Goal: Task Accomplishment & Management: Complete application form

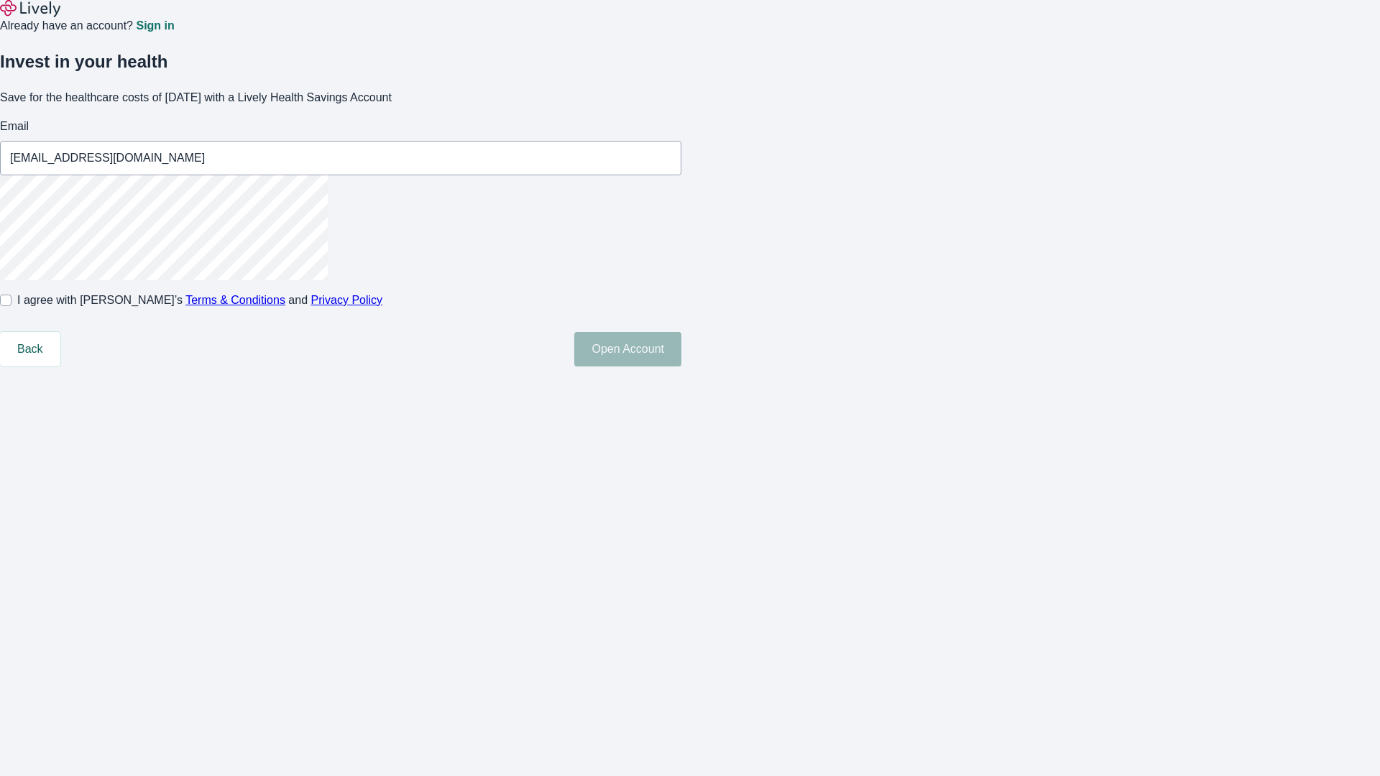
click at [12, 306] on input "I agree with Lively’s Terms & Conditions and Privacy Policy" at bounding box center [6, 301] width 12 height 12
checkbox input "true"
click at [682, 367] on button "Open Account" at bounding box center [627, 349] width 107 height 35
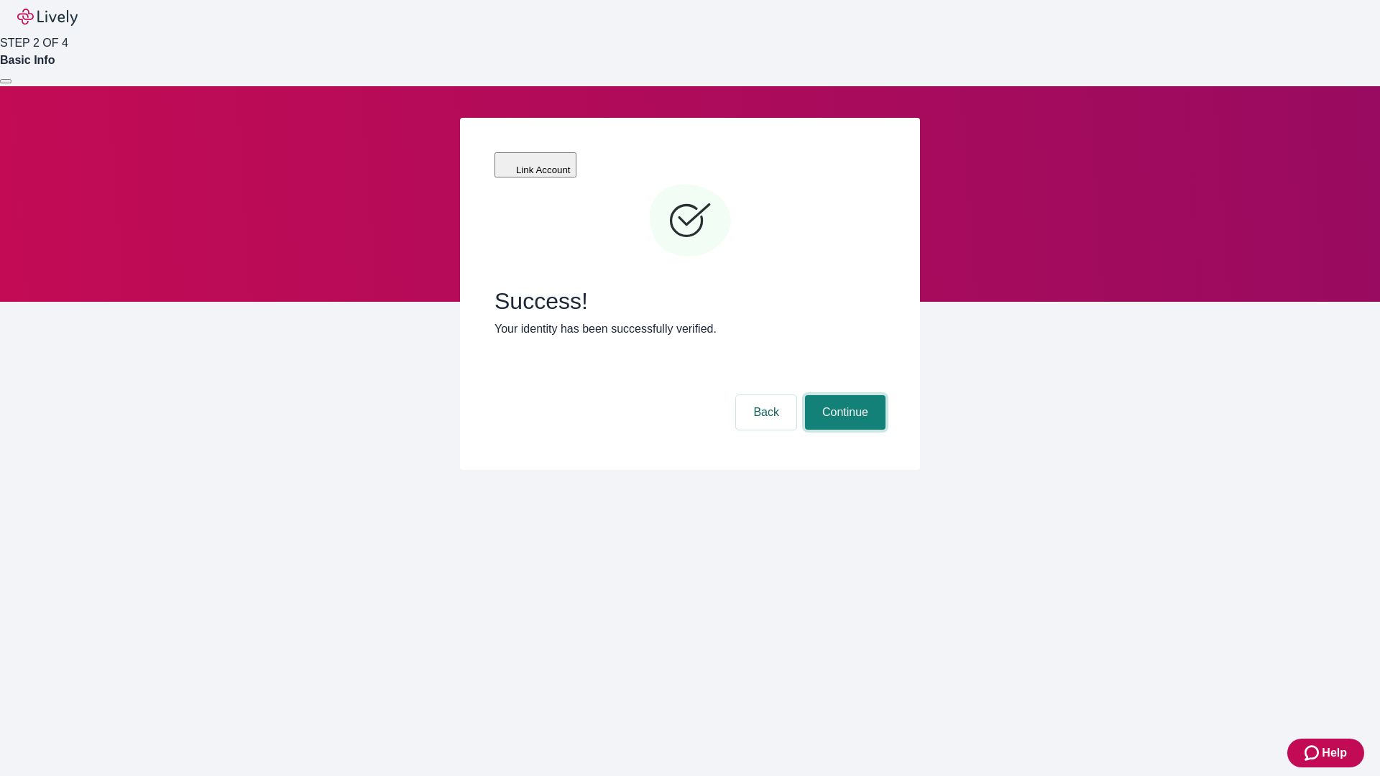
click at [843, 395] on button "Continue" at bounding box center [845, 412] width 81 height 35
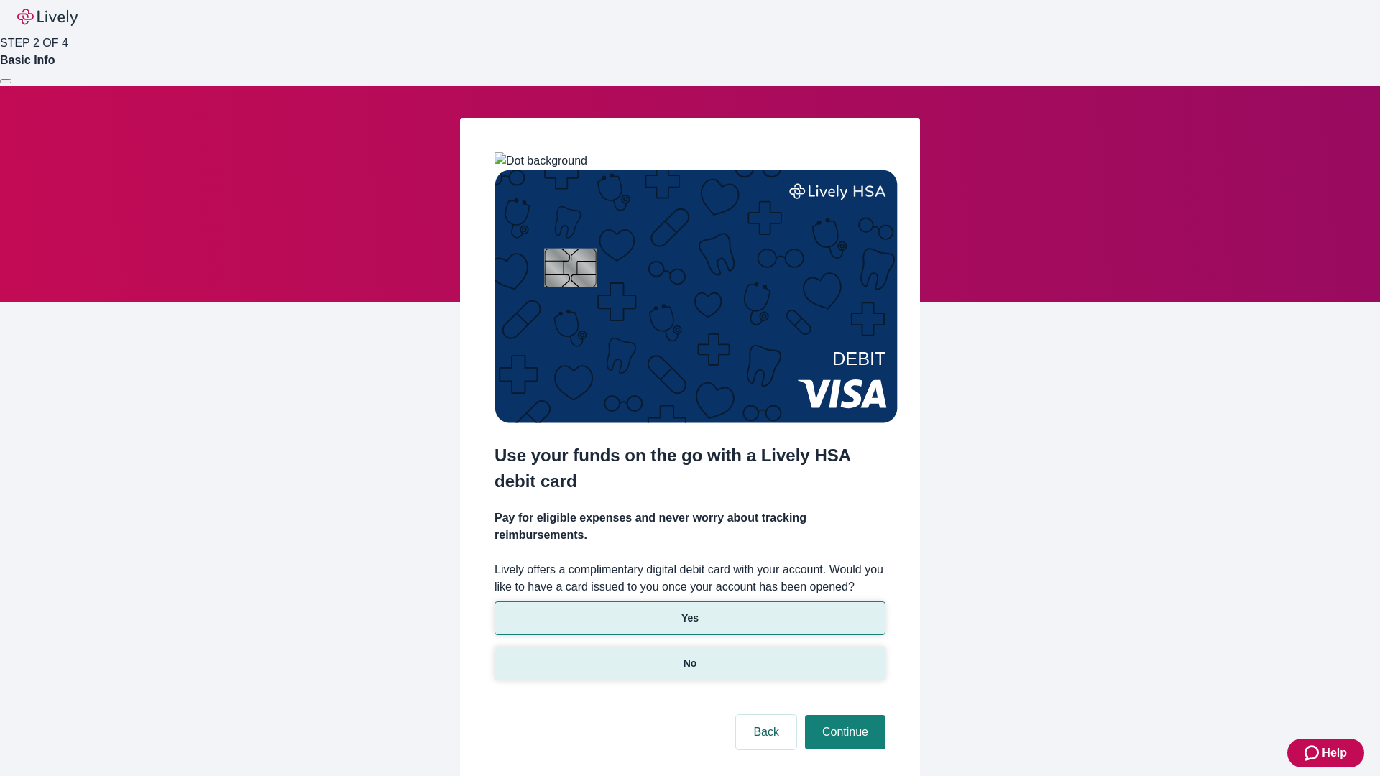
click at [689, 656] on p "No" at bounding box center [691, 663] width 14 height 15
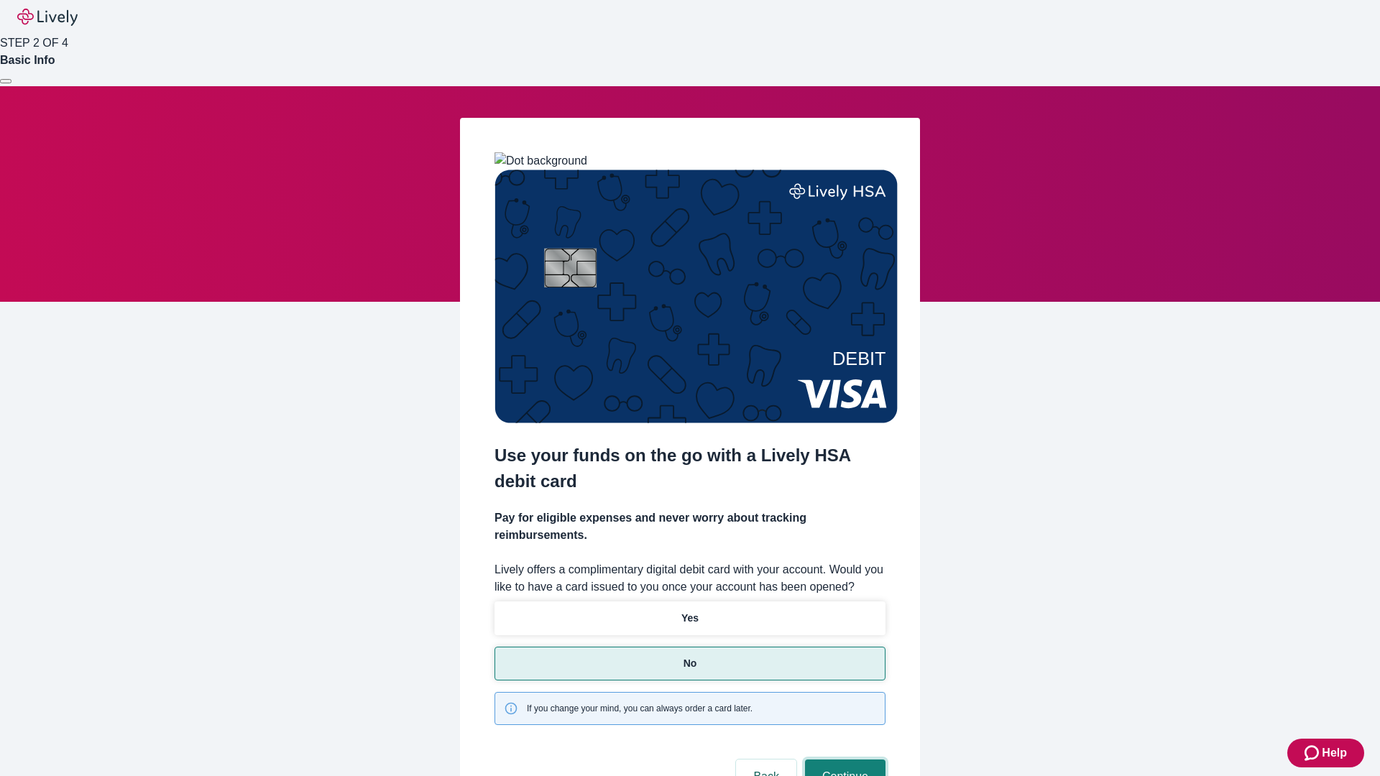
click at [843, 760] on button "Continue" at bounding box center [845, 777] width 81 height 35
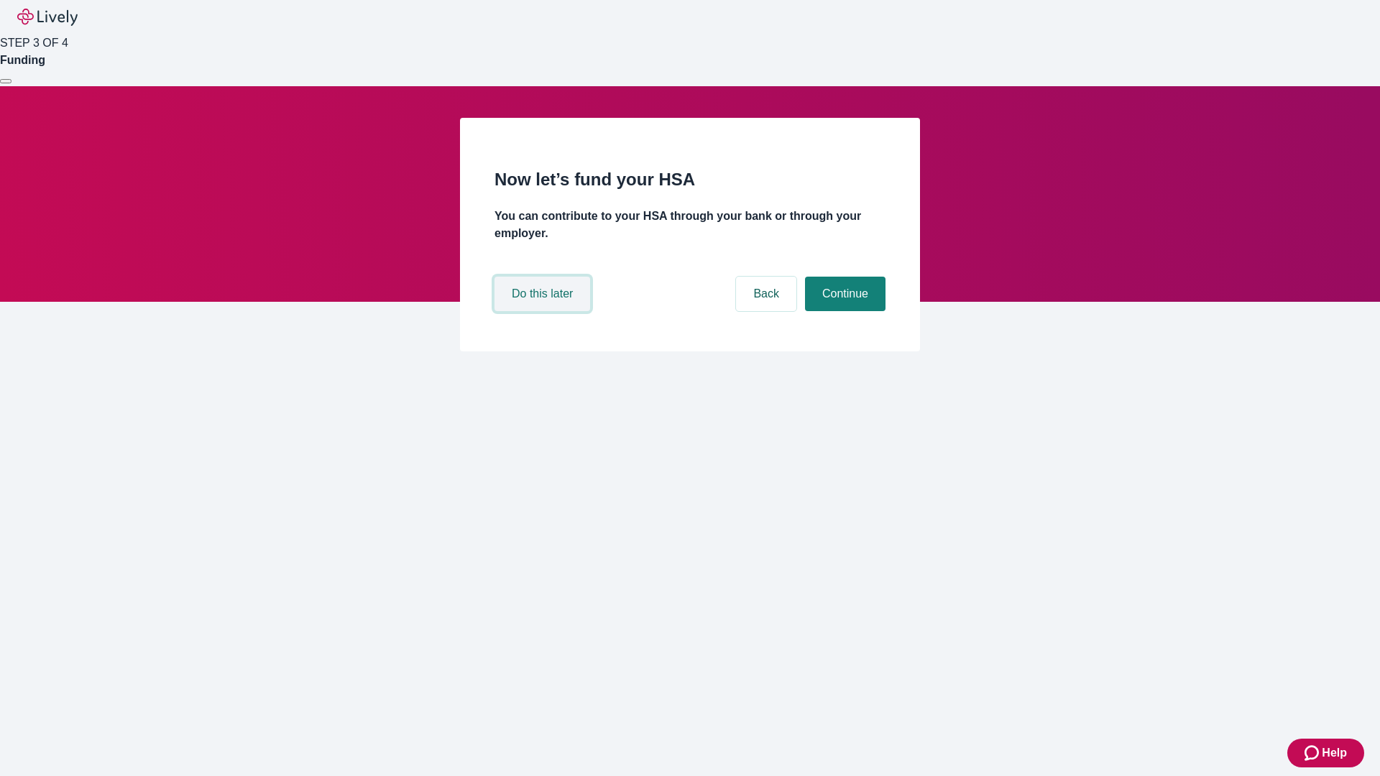
click at [544, 311] on button "Do this later" at bounding box center [543, 294] width 96 height 35
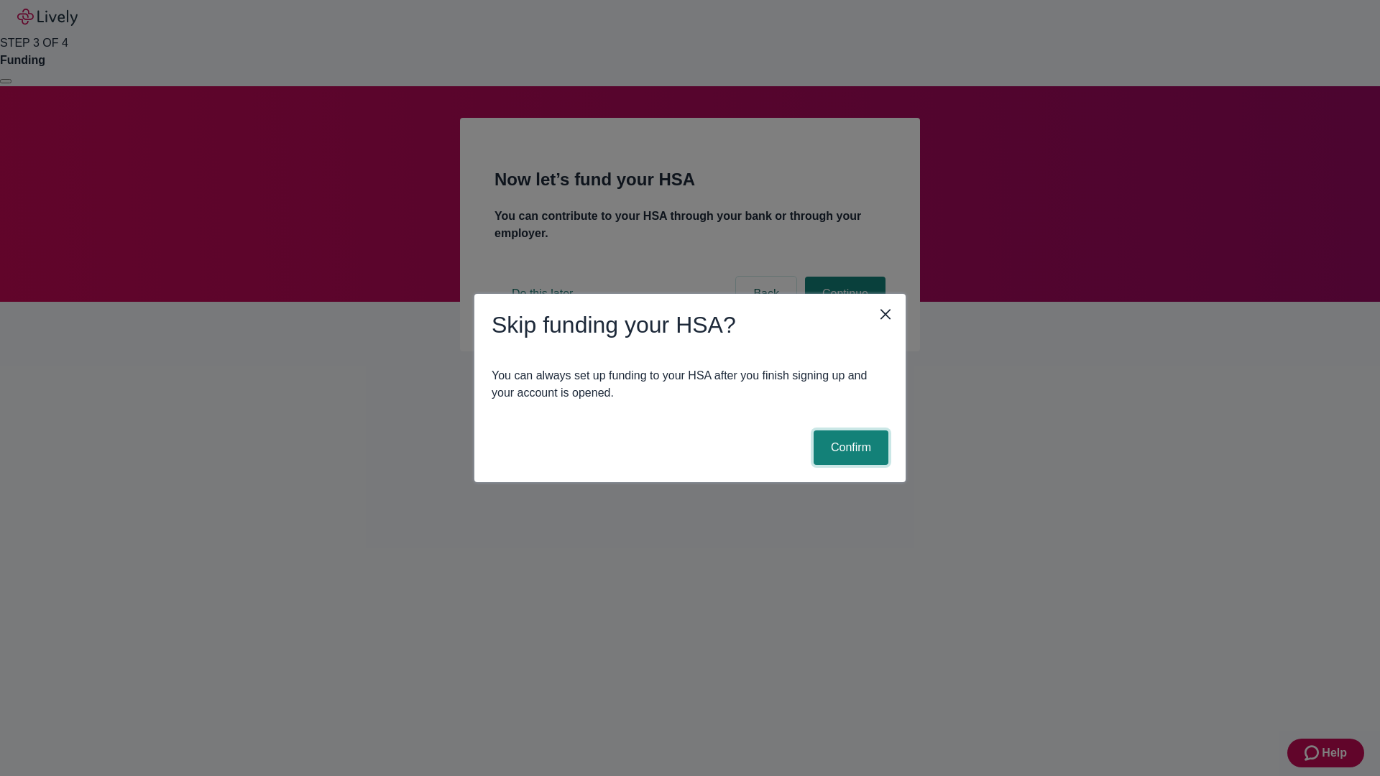
click at [849, 448] on button "Confirm" at bounding box center [851, 448] width 75 height 35
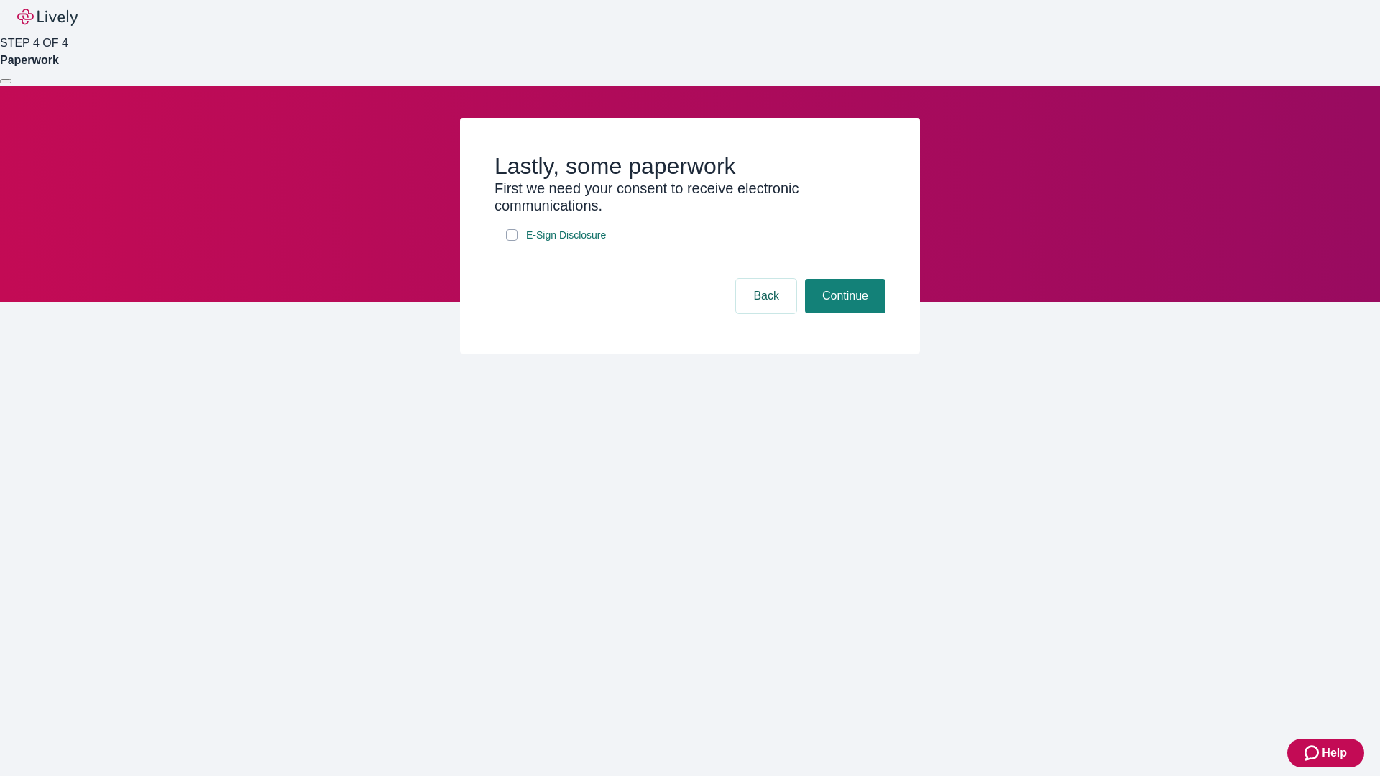
click at [512, 241] on input "E-Sign Disclosure" at bounding box center [512, 235] width 12 height 12
checkbox input "true"
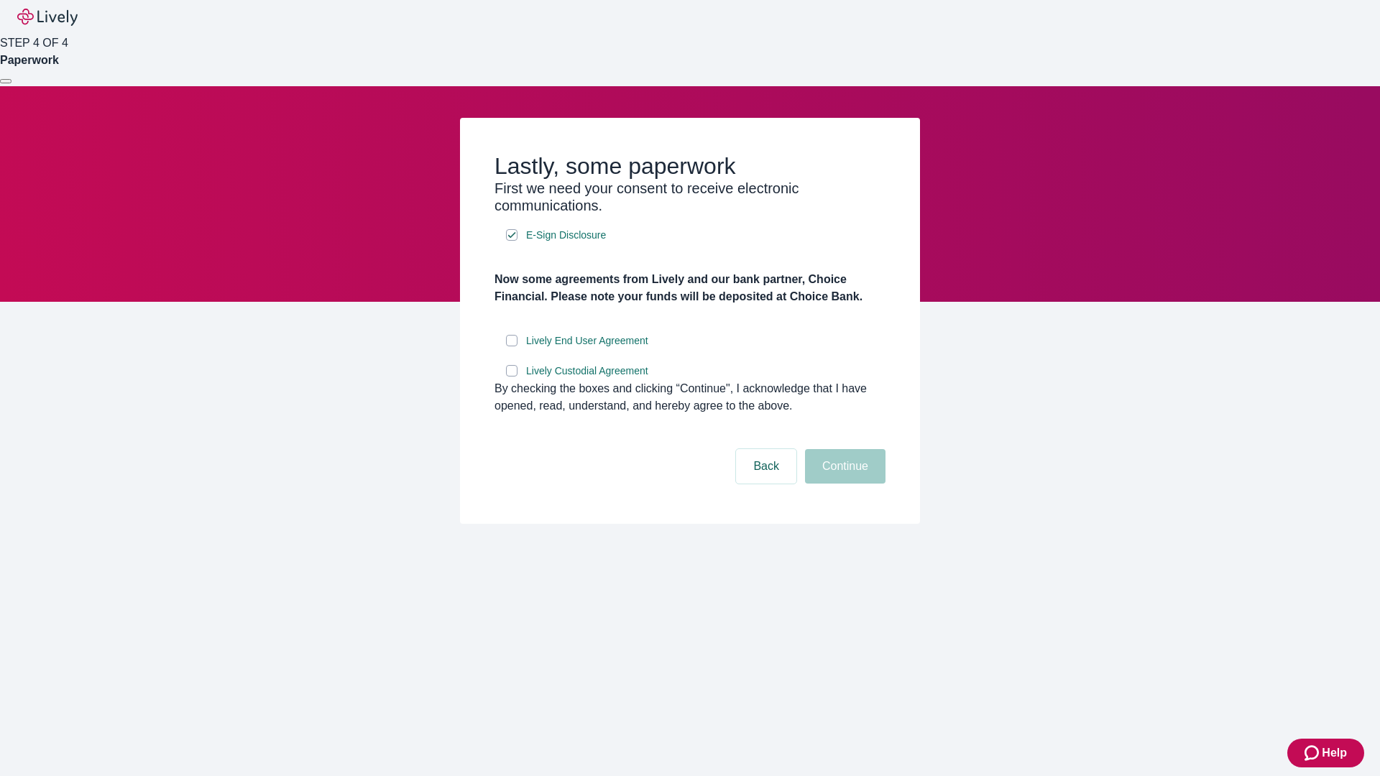
click at [512, 347] on input "Lively End User Agreement" at bounding box center [512, 341] width 12 height 12
checkbox input "true"
click at [512, 377] on input "Lively Custodial Agreement" at bounding box center [512, 371] width 12 height 12
checkbox input "true"
click at [843, 484] on button "Continue" at bounding box center [845, 466] width 81 height 35
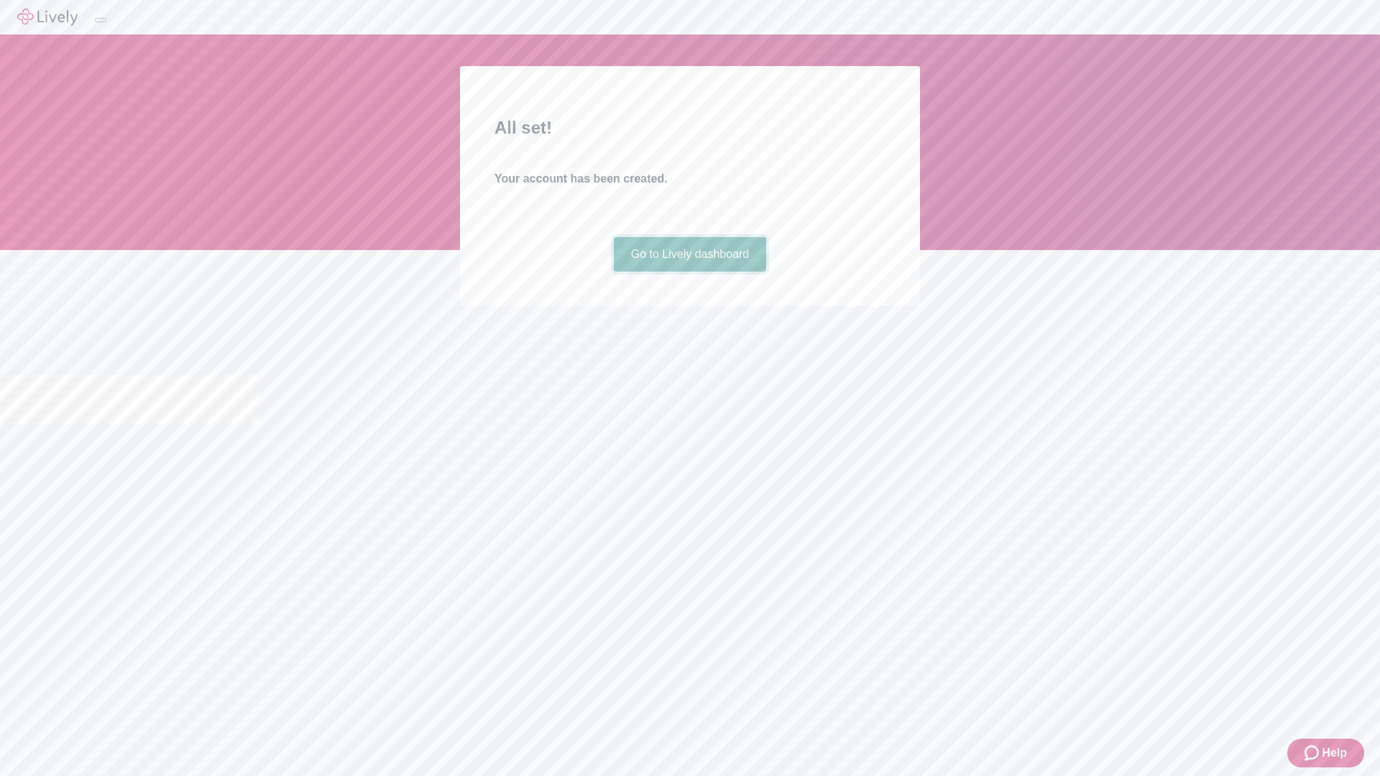
click at [689, 272] on link "Go to Lively dashboard" at bounding box center [690, 254] width 153 height 35
